Goal: Navigation & Orientation: Find specific page/section

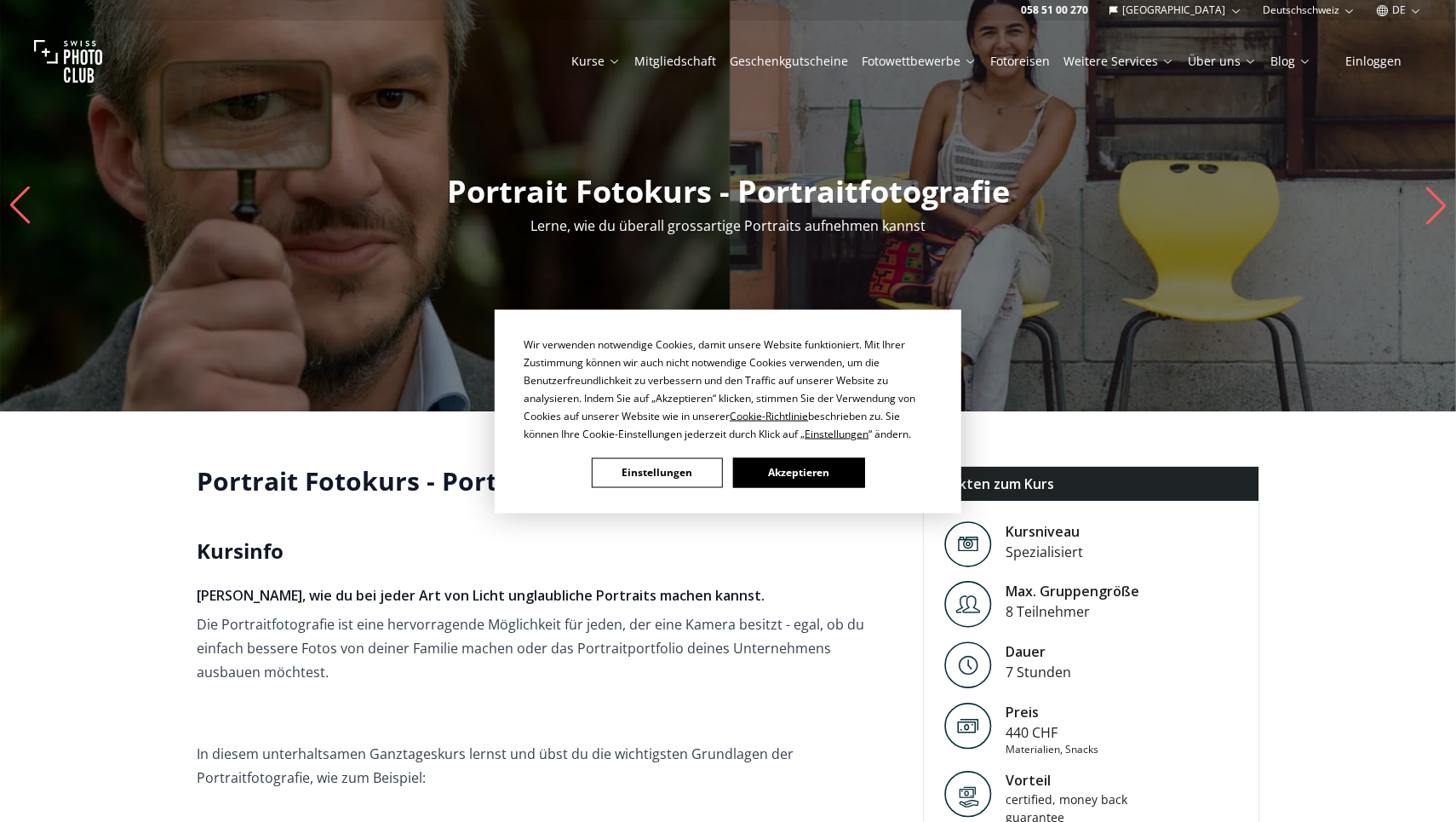
click at [780, 468] on button "Akzeptieren" at bounding box center [799, 472] width 131 height 30
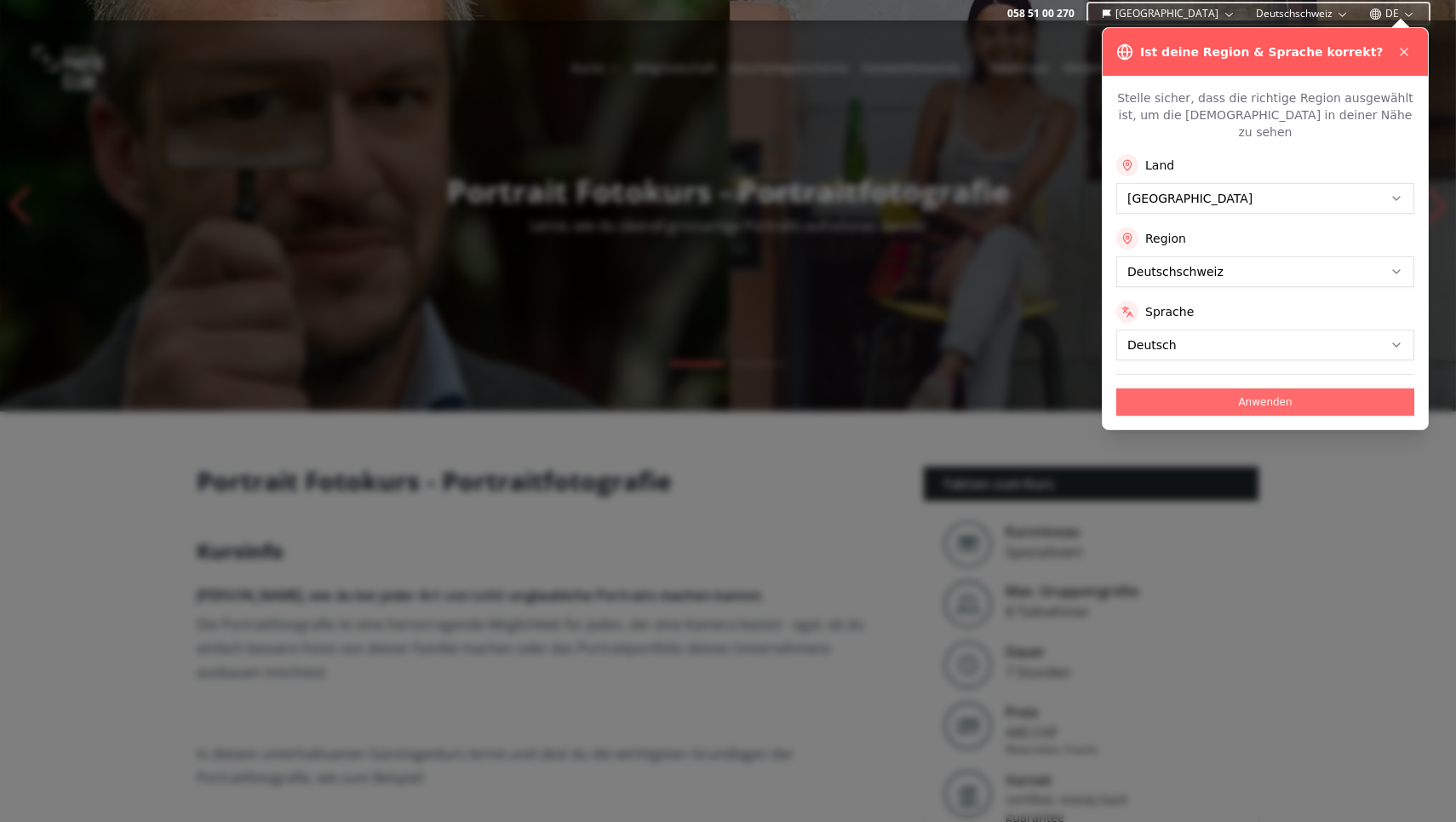
click at [1297, 388] on button "Anwenden" at bounding box center [1265, 402] width 298 height 27
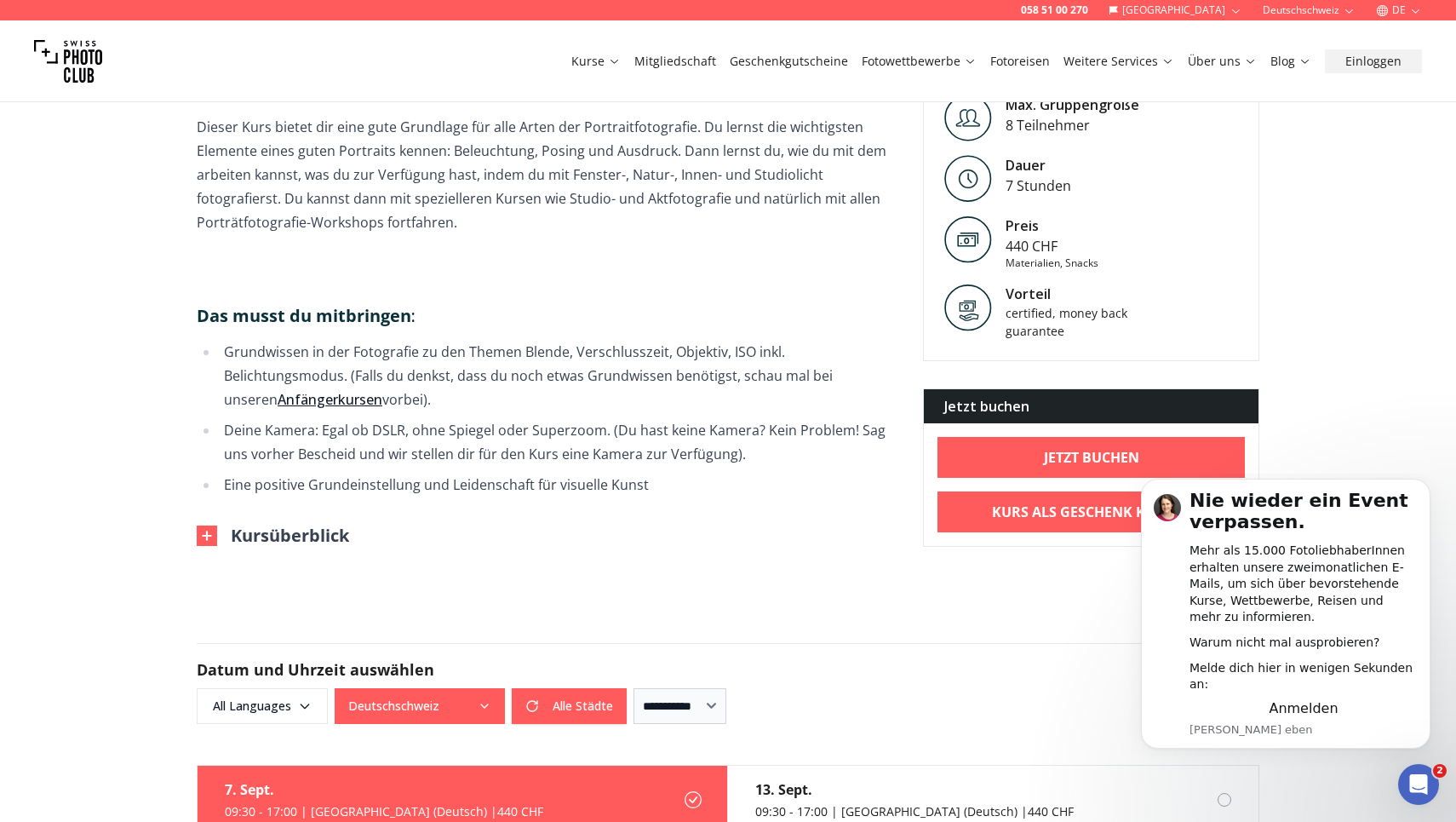
scroll to position [968, 0]
click at [211, 527] on img at bounding box center [207, 534] width 21 height 21
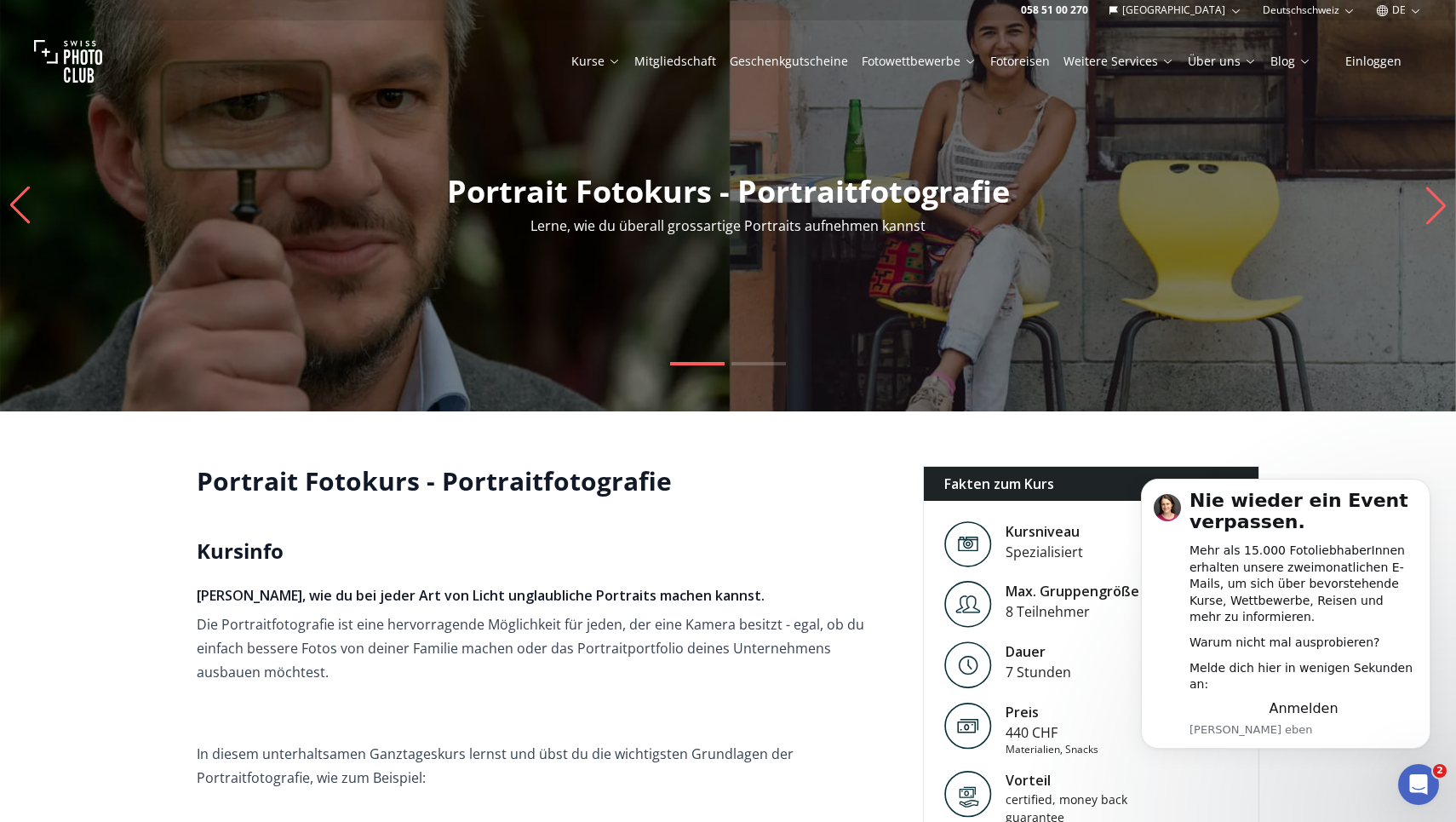
scroll to position [0, 0]
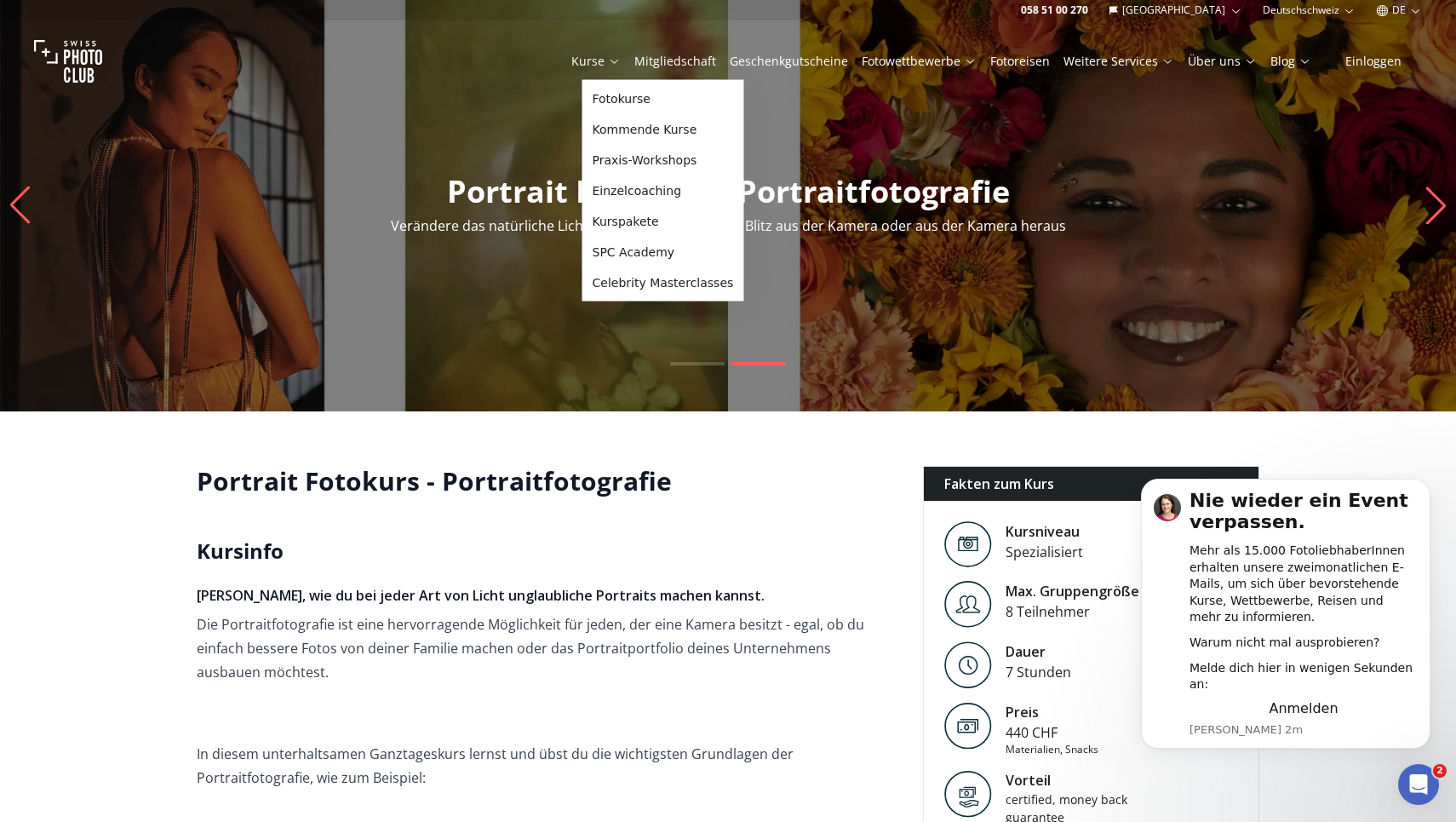
click at [616, 58] on link "Kurse" at bounding box center [596, 61] width 50 height 17
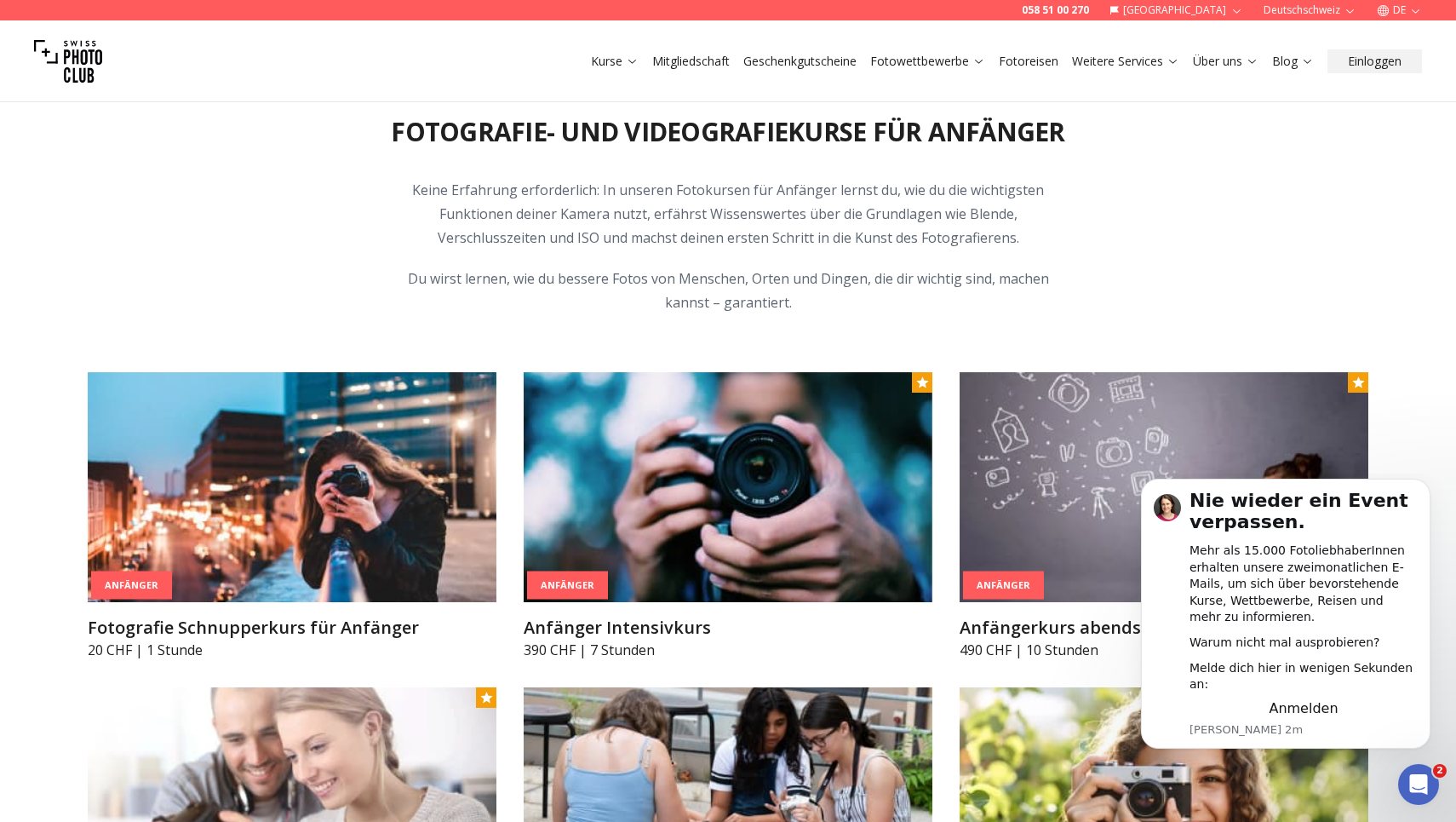
scroll to position [725, 0]
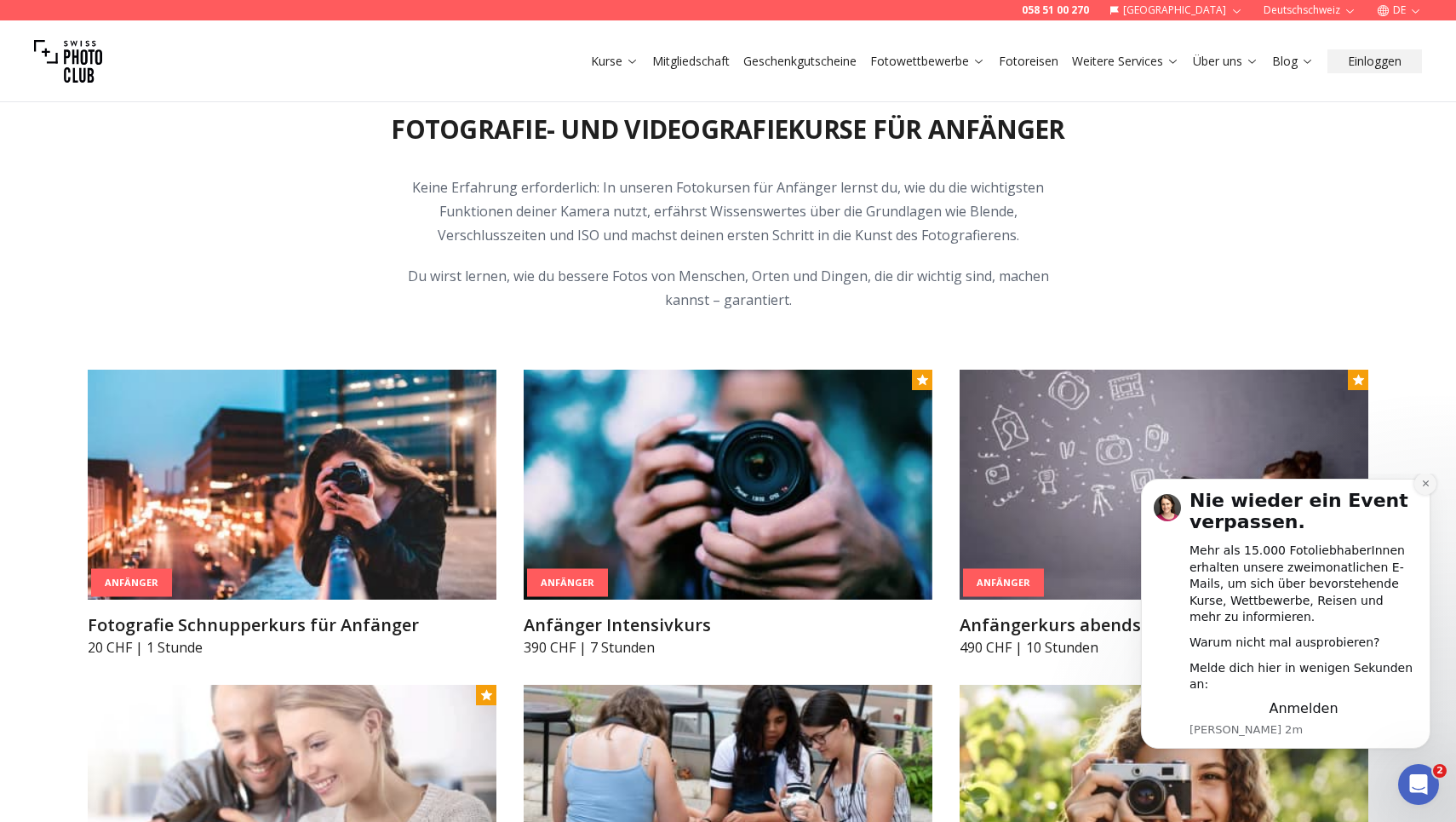
click at [1427, 488] on icon "Dismiss notification" at bounding box center [1425, 483] width 9 height 9
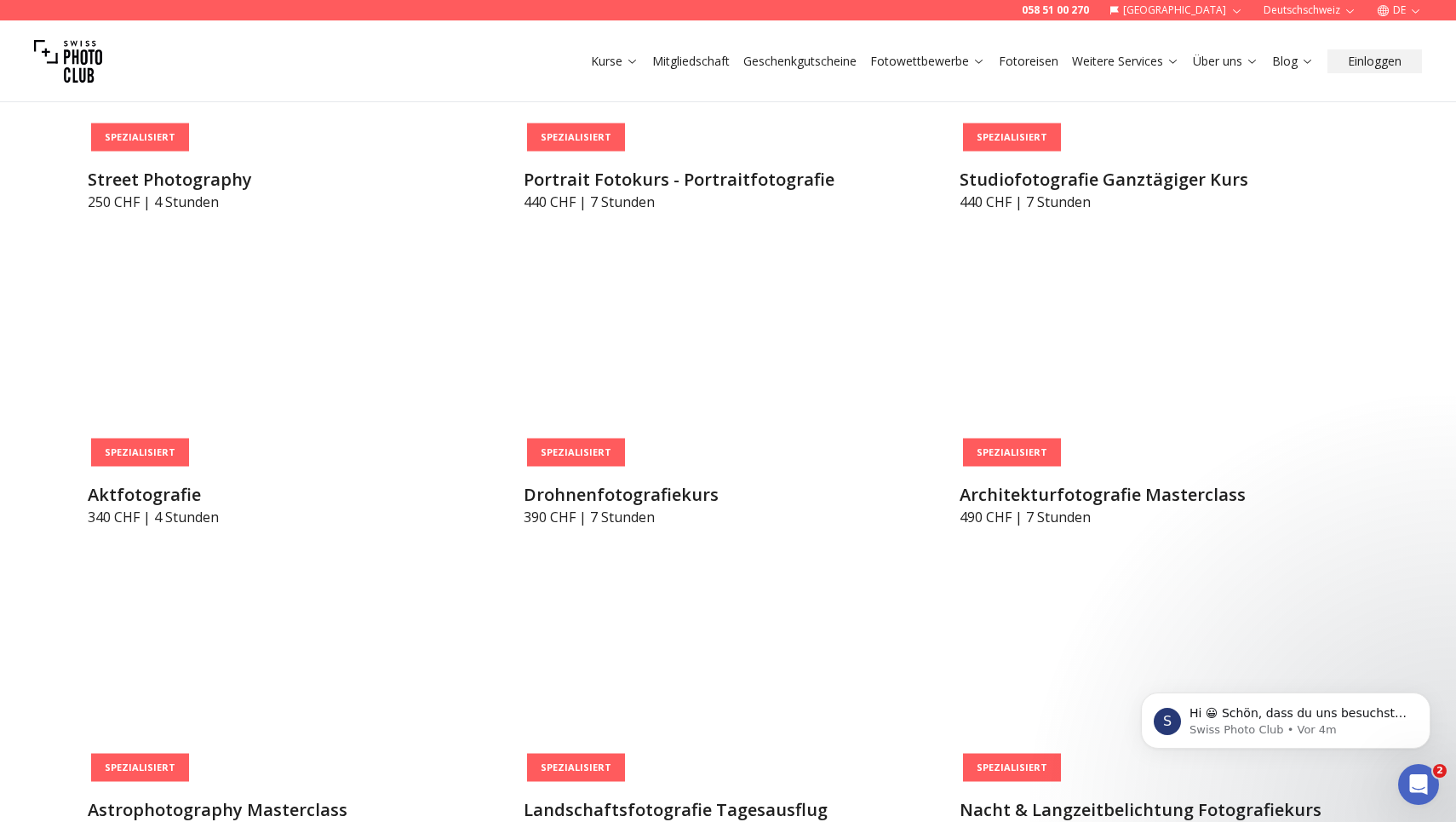
scroll to position [3985, 0]
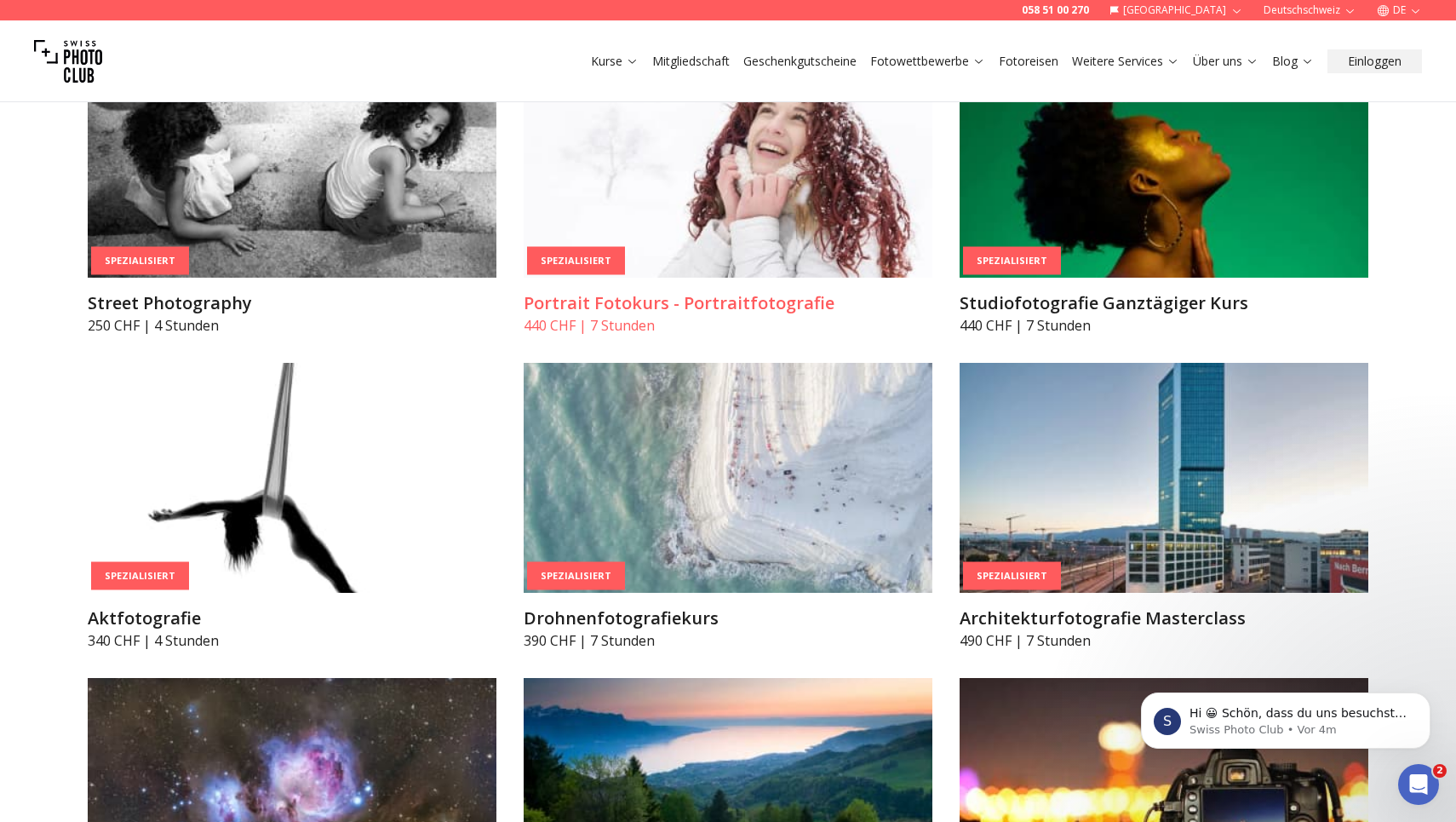
click at [704, 189] on img at bounding box center [728, 163] width 409 height 230
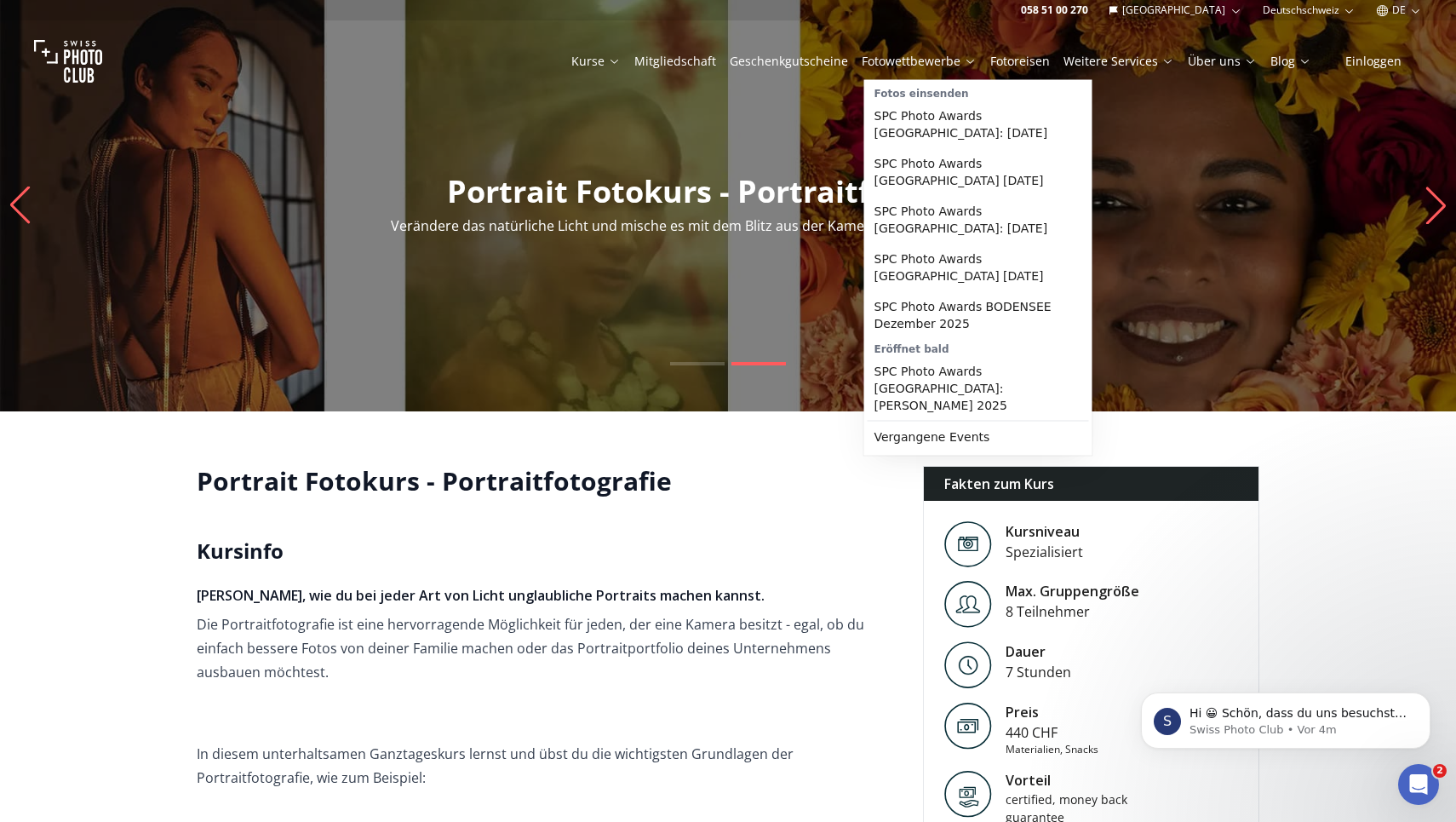
click at [886, 60] on link "Fotowettbewerbe" at bounding box center [919, 61] width 115 height 17
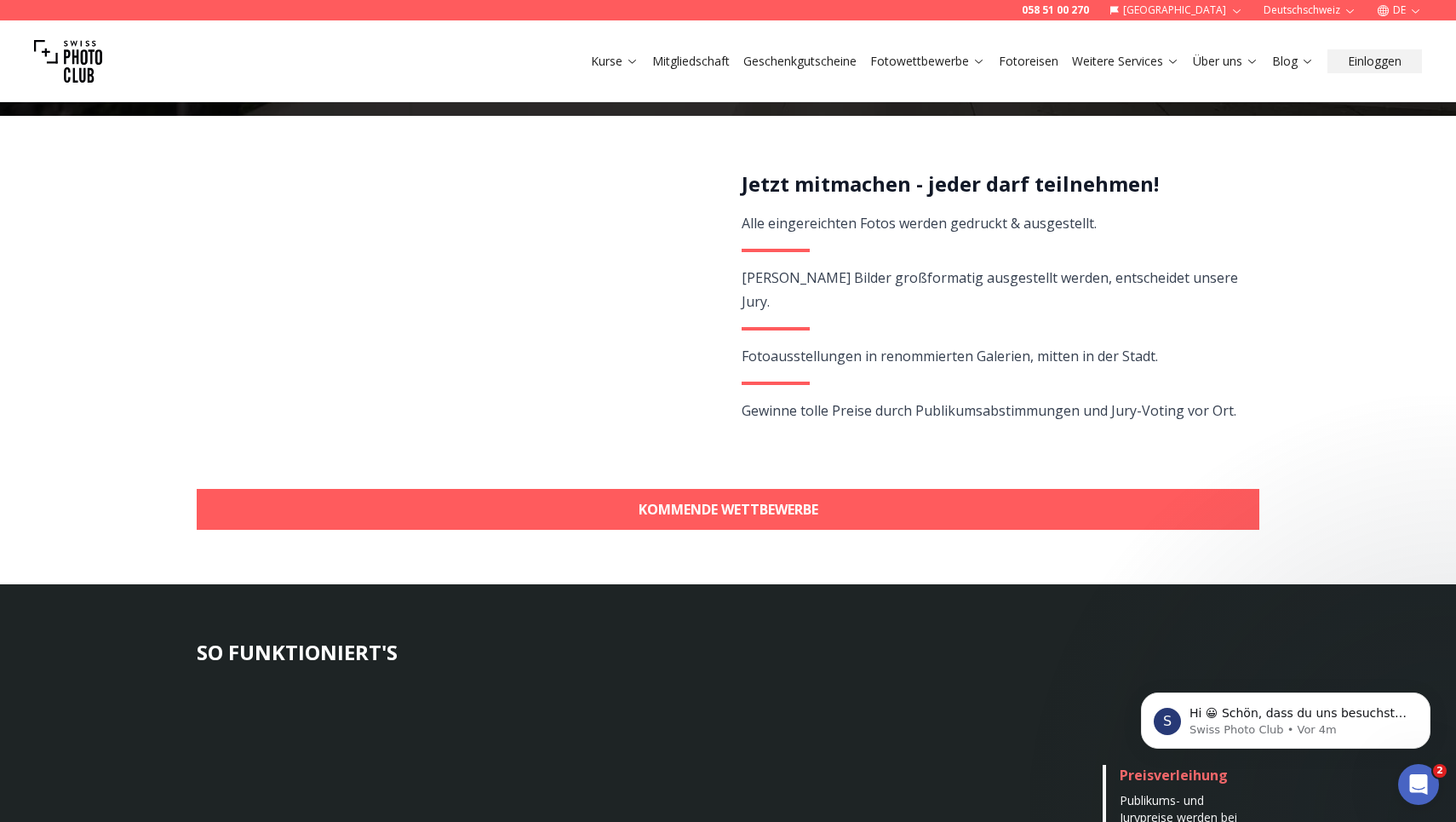
scroll to position [202, 0]
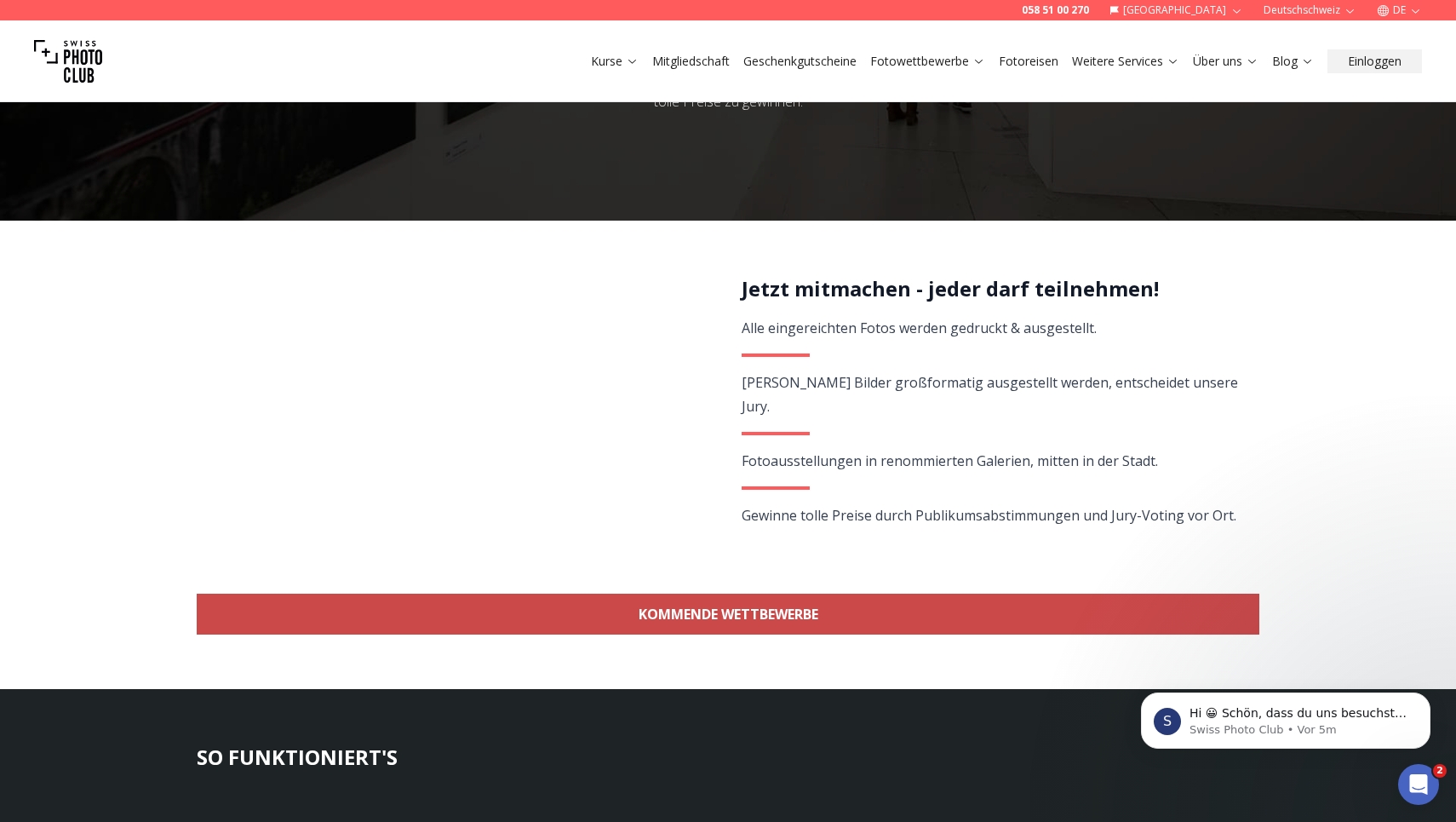
click at [788, 615] on link "KOMMENDE WETTBEWERBE" at bounding box center [728, 613] width 1063 height 41
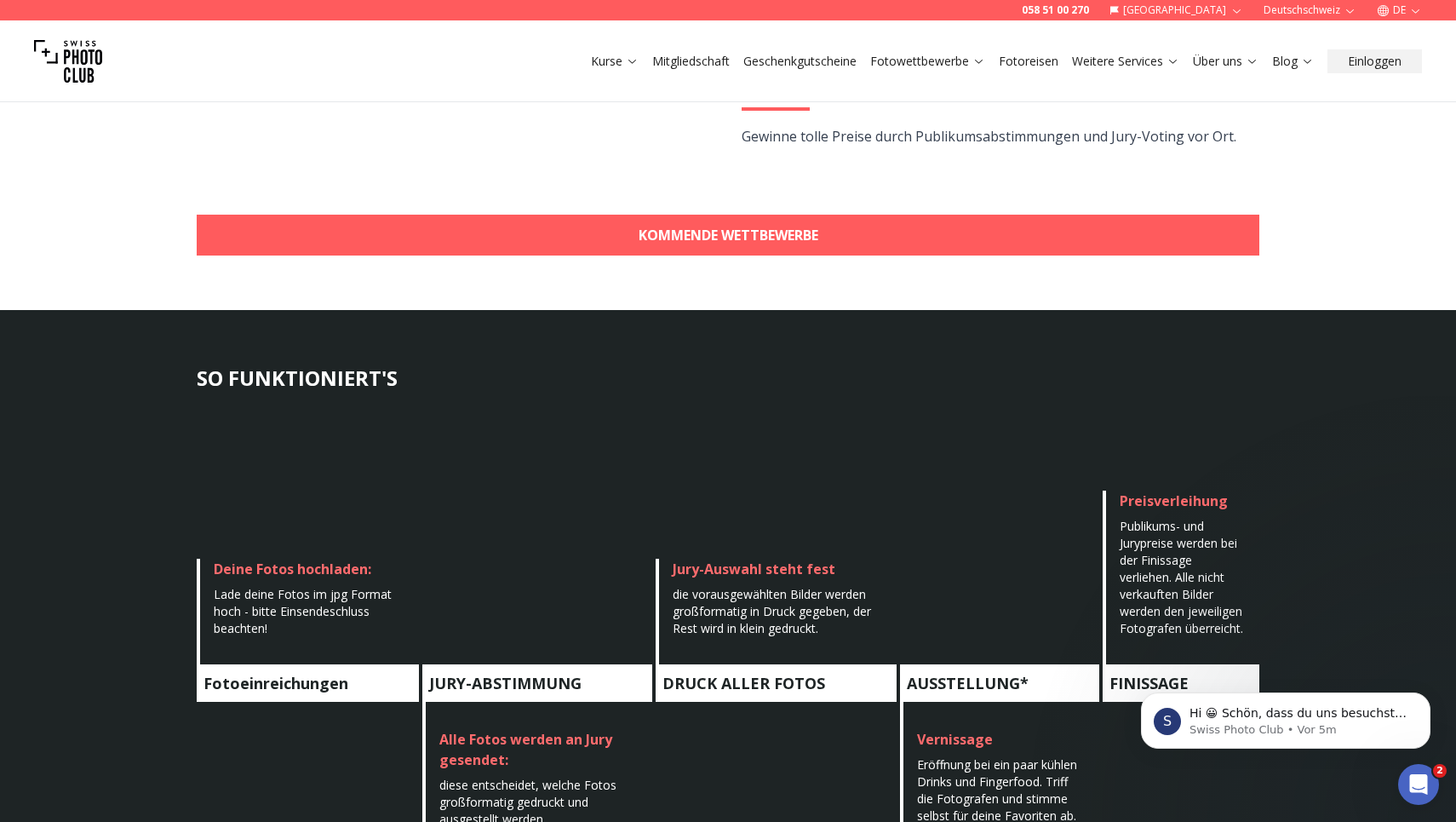
scroll to position [520, 0]
